Goal: Task Accomplishment & Management: Use online tool/utility

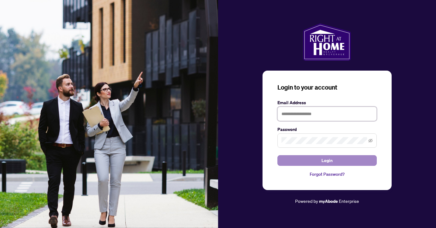
type input "**********"
click at [307, 159] on button "Login" at bounding box center [327, 160] width 99 height 11
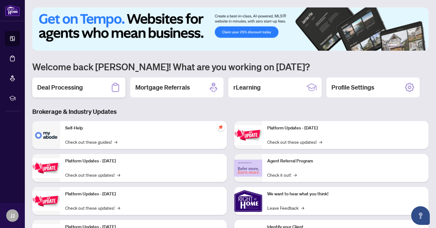
click at [85, 84] on div "Deal Processing" at bounding box center [78, 87] width 93 height 20
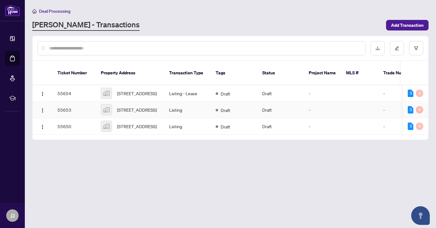
click at [157, 106] on span "61 Plum Tree Way, North York, ON, Canada" at bounding box center [137, 109] width 40 height 7
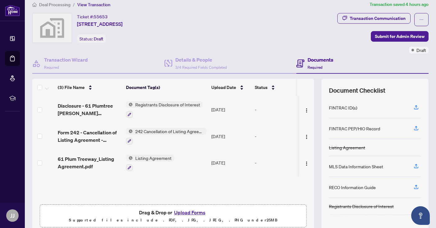
scroll to position [7, 0]
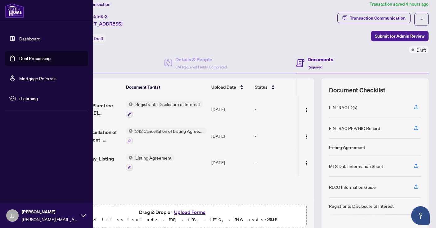
click at [22, 14] on img at bounding box center [14, 10] width 19 height 15
